Goal: Transaction & Acquisition: Download file/media

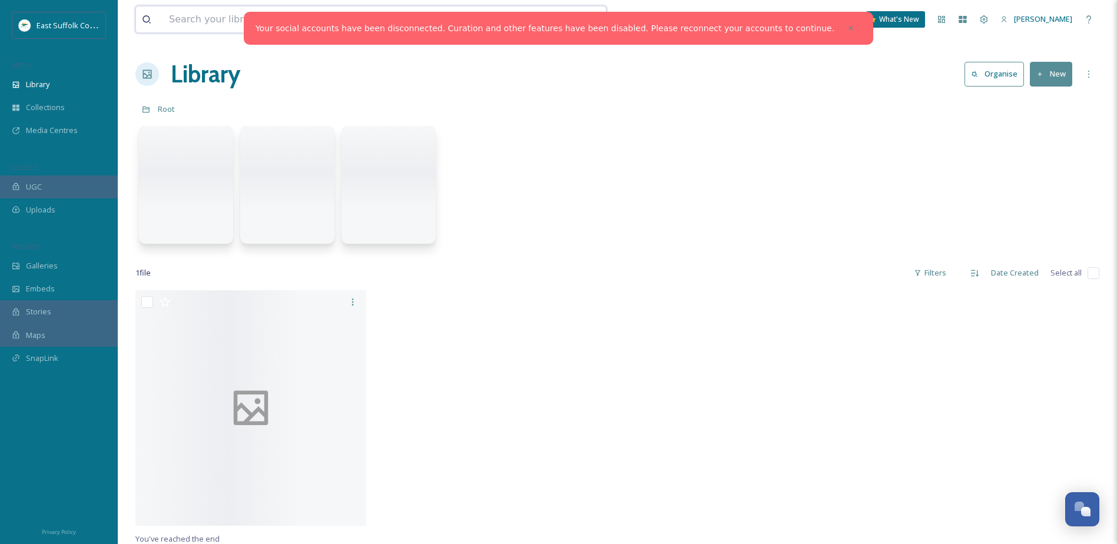
click at [203, 27] on input at bounding box center [336, 19] width 347 height 26
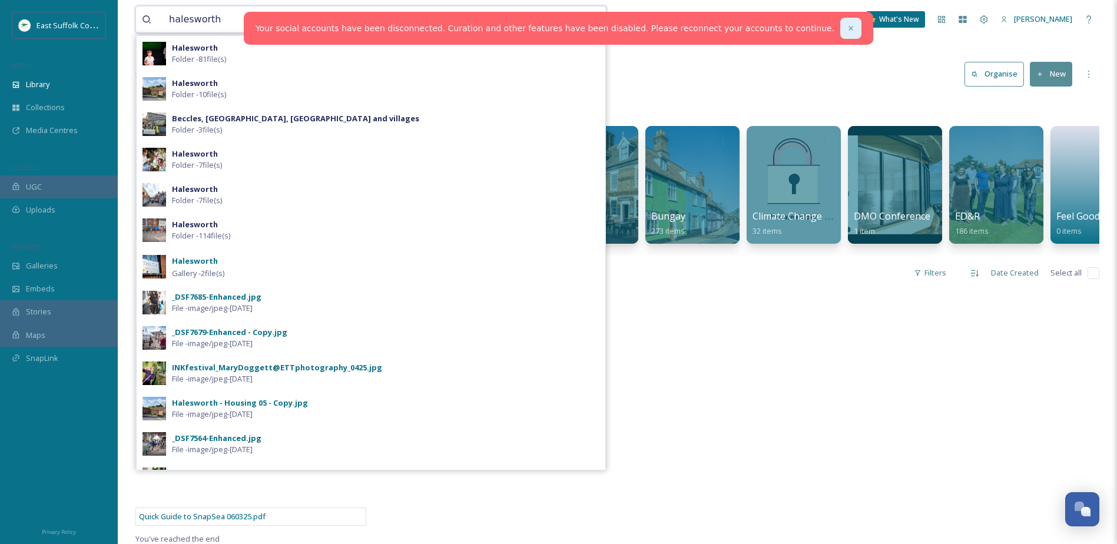
type input "halesworth"
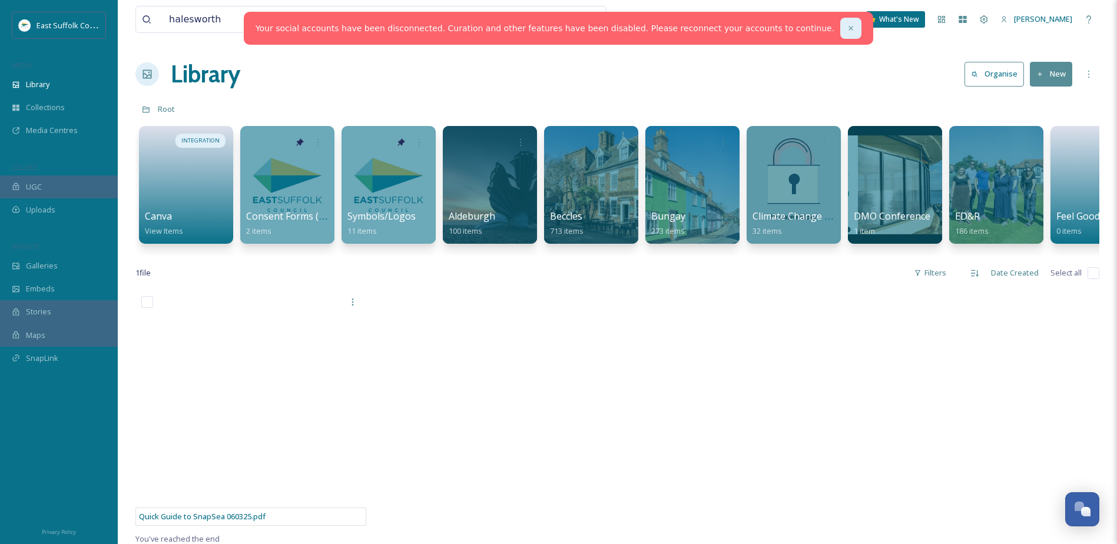
click at [840, 36] on div at bounding box center [850, 28] width 21 height 21
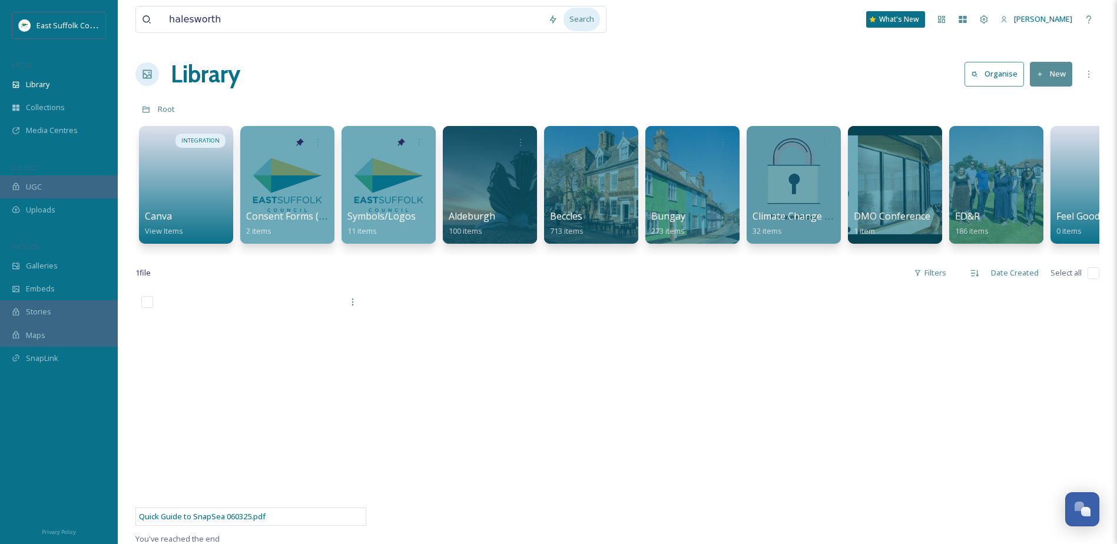
click at [568, 23] on div "Search" at bounding box center [581, 19] width 37 height 23
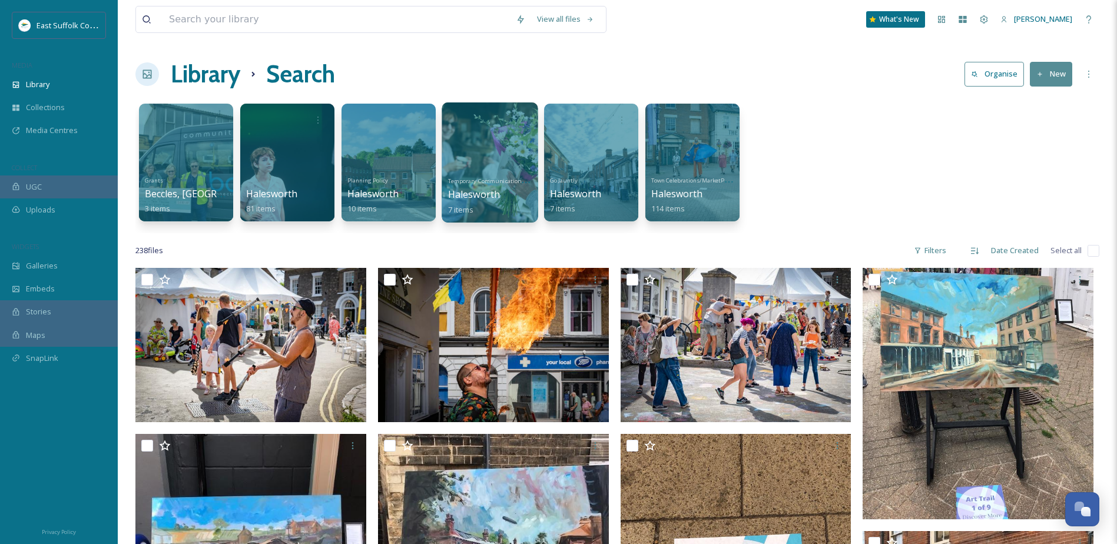
click at [525, 151] on div at bounding box center [490, 162] width 96 height 120
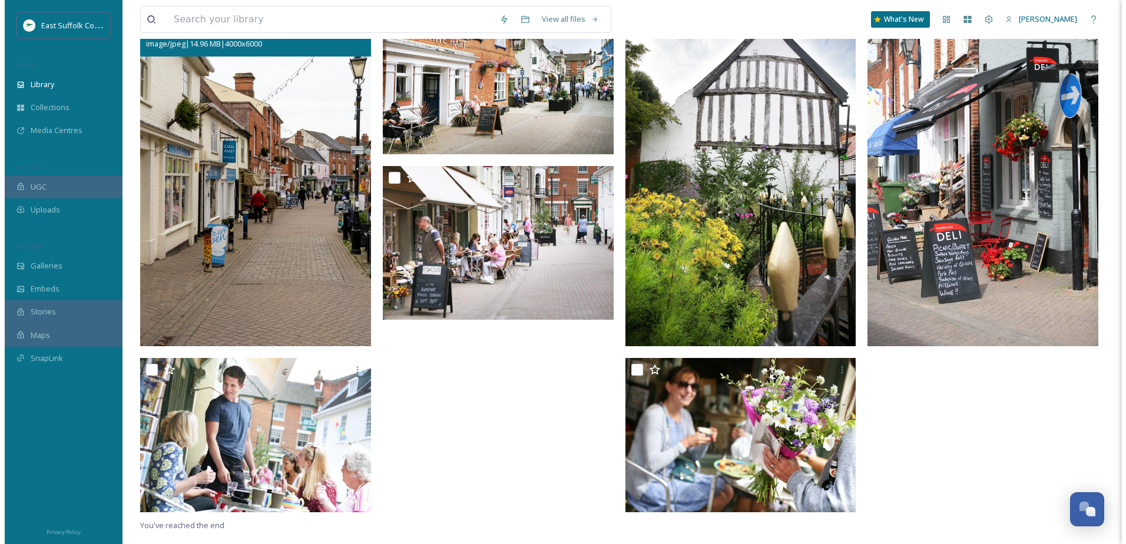
scroll to position [43, 0]
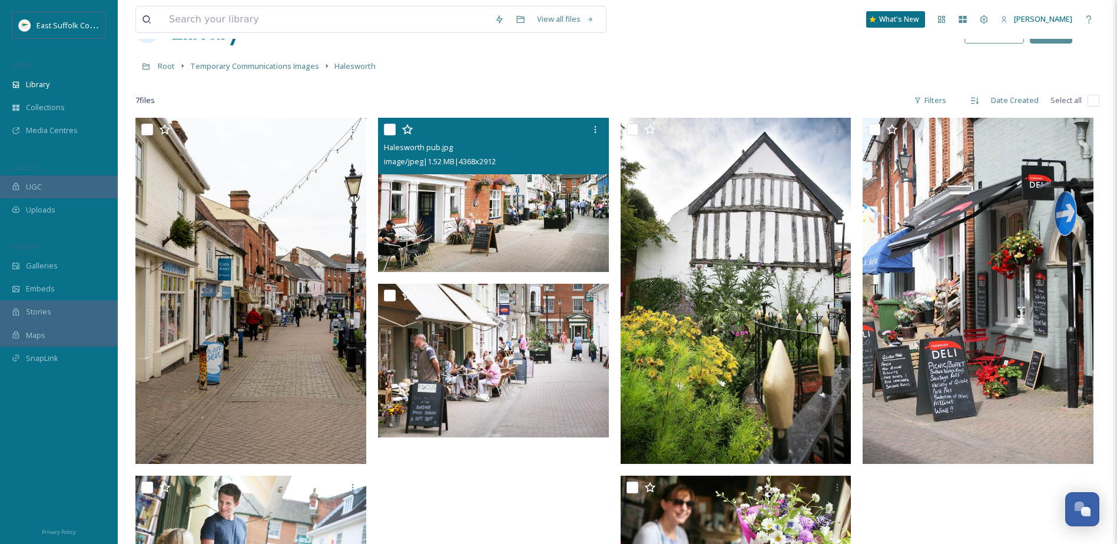
click at [538, 210] on img at bounding box center [493, 195] width 231 height 154
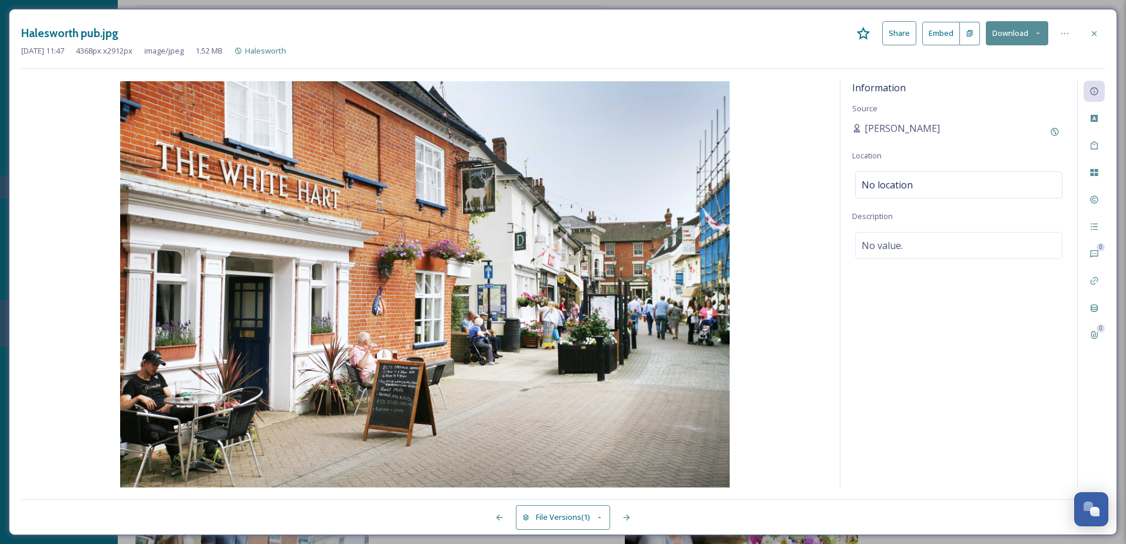
click at [1018, 38] on button "Download" at bounding box center [1017, 33] width 62 height 24
click at [1012, 64] on span "Download Original (4368 x 2912)" at bounding box center [985, 60] width 111 height 11
